Goal: Task Accomplishment & Management: Use online tool/utility

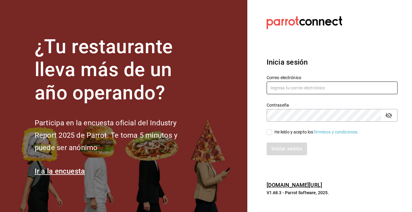
type input "[PERSON_NAME][EMAIL_ADDRESS][DOMAIN_NAME]"
click at [267, 136] on div "Iniciar sesión" at bounding box center [329, 145] width 138 height 20
click at [270, 131] on input "He leído y acepto los Términos y condiciones." at bounding box center [269, 131] width 5 height 5
checkbox input "true"
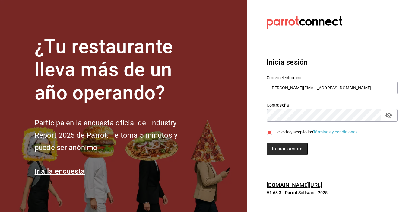
click at [285, 148] on button "Iniciar sesión" at bounding box center [287, 148] width 41 height 13
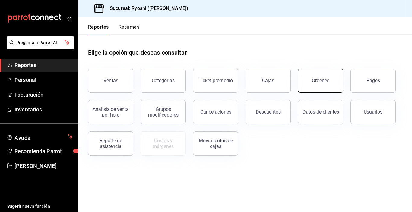
click at [321, 71] on button "Órdenes" at bounding box center [320, 81] width 45 height 24
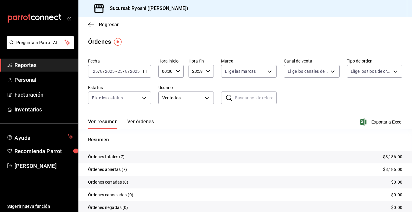
click at [141, 70] on div "2025-08-25 25 / 8 / 2025 - 2025-08-25 25 / 8 / 2025" at bounding box center [119, 71] width 63 height 13
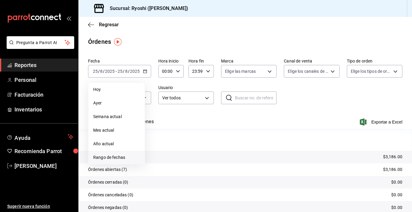
click at [113, 156] on span "Rango de fechas" at bounding box center [116, 157] width 47 height 6
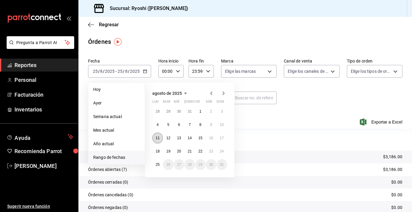
click at [158, 139] on abbr "11" at bounding box center [158, 138] width 4 height 4
click at [156, 148] on button "18" at bounding box center [157, 151] width 11 height 11
click at [156, 148] on div "Resumen Órdenes totales (7) $3,186.00 Órdenes abiertas (7) $3,186.00 Órdenes ce…" at bounding box center [245, 178] width 334 height 85
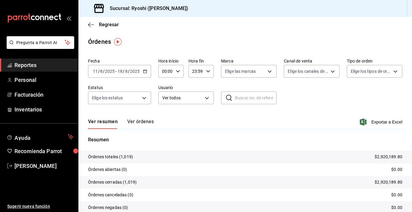
click at [147, 72] on icon "button" at bounding box center [145, 71] width 4 height 4
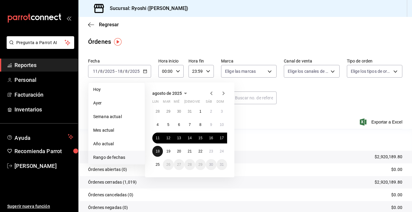
click at [160, 148] on button "18" at bounding box center [157, 151] width 11 height 11
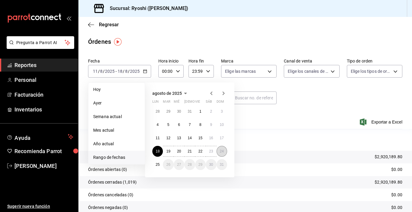
click at [223, 151] on abbr "24" at bounding box center [222, 151] width 4 height 4
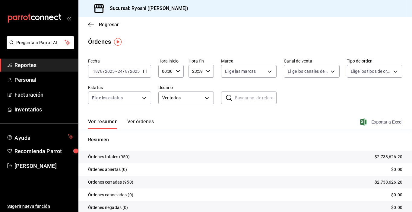
click at [379, 120] on span "Exportar a Excel" at bounding box center [381, 121] width 41 height 7
